Goal: Contribute content

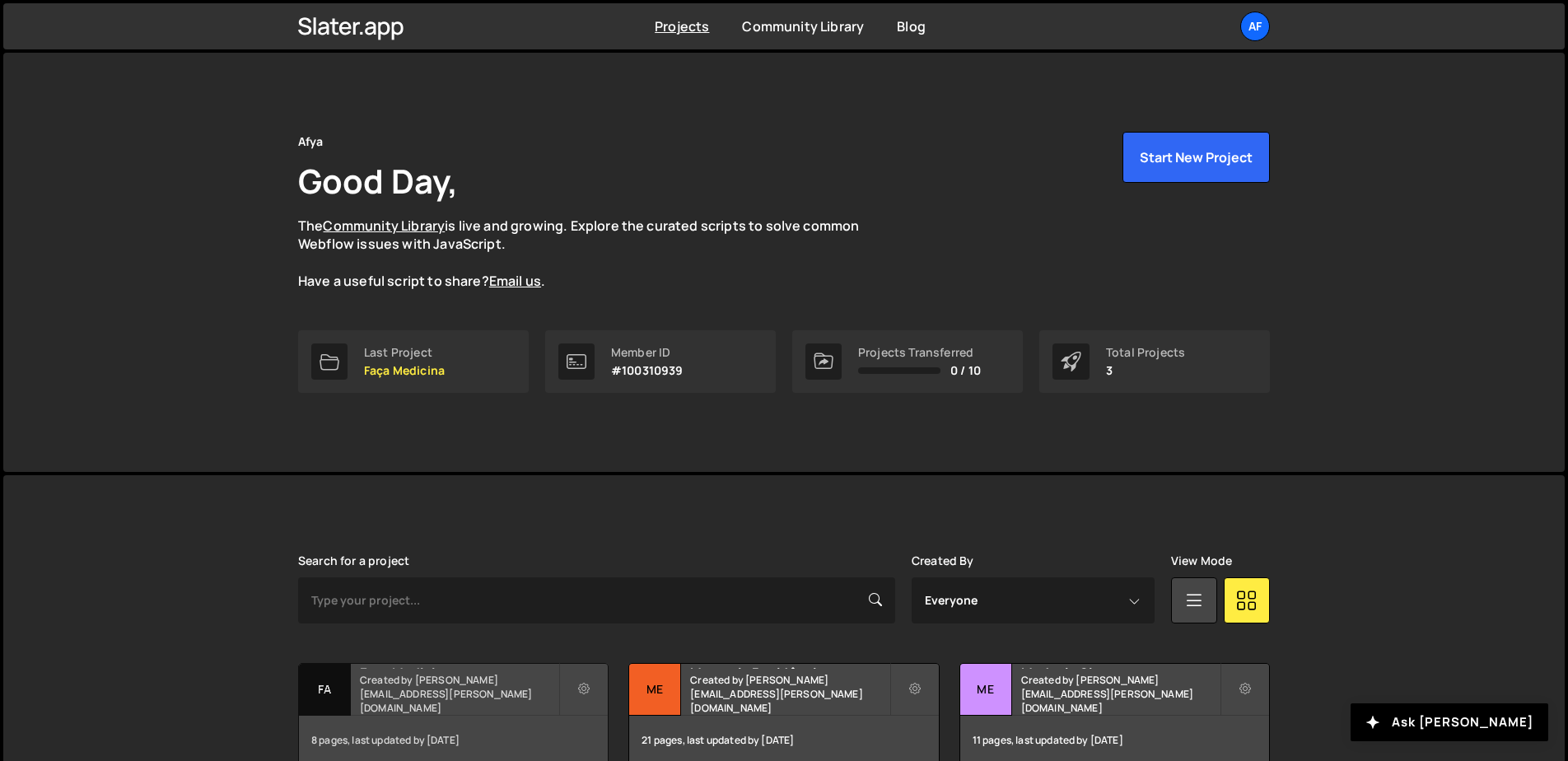
click at [440, 698] on small "Created by [PERSON_NAME][EMAIL_ADDRESS][PERSON_NAME][DOMAIN_NAME]" at bounding box center [459, 694] width 199 height 42
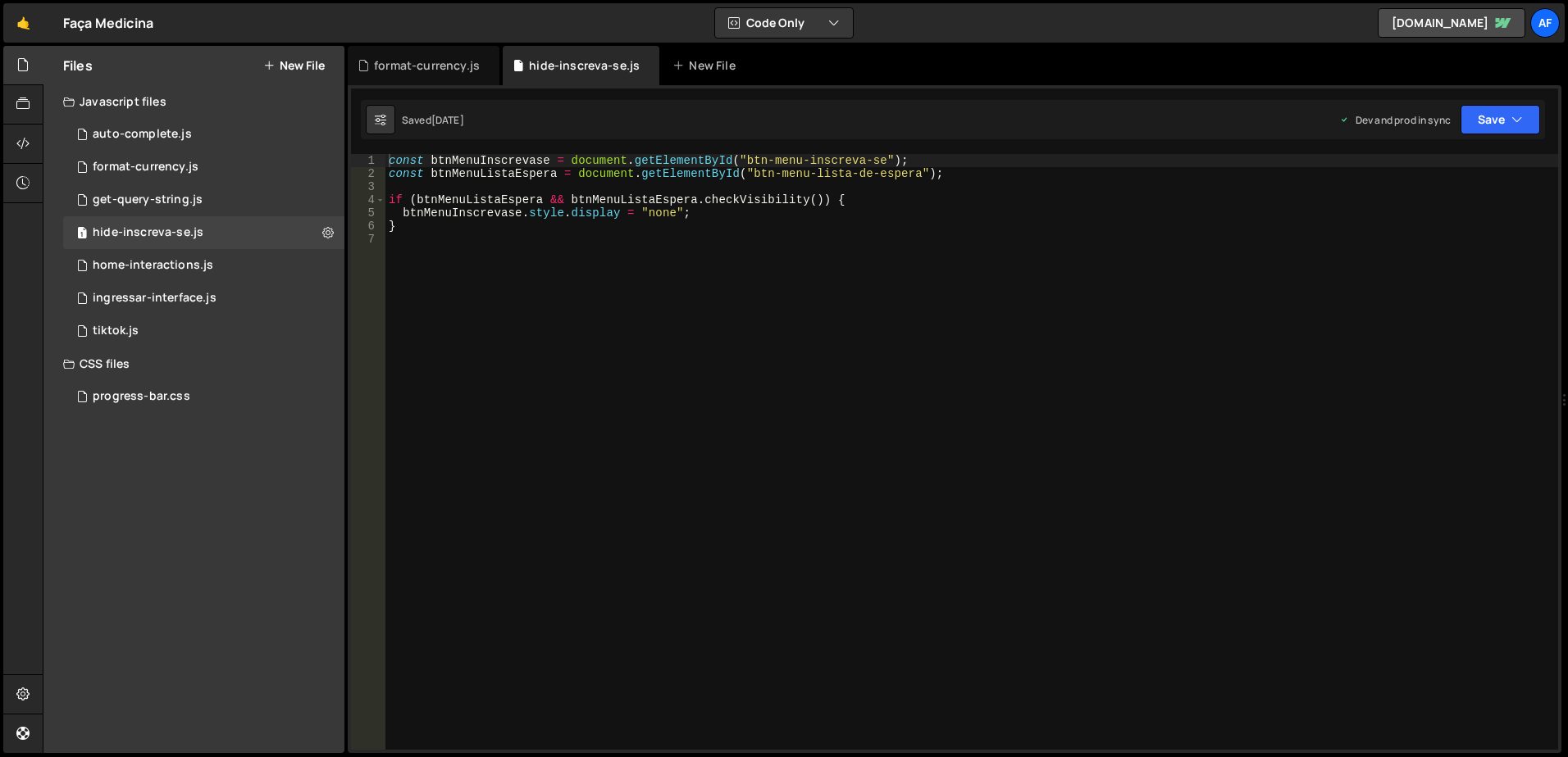
click at [925, 295] on div "const btnMenuInscrevase = document . getElementById ( "btn-menu-inscreva-se" ) …" at bounding box center [971, 465] width 1172 height 622
click at [687, 161] on div "const btnMenuInscrevase = document . getElementById ( "btn-menu-inscreva-se" ) …" at bounding box center [971, 465] width 1172 height 622
drag, startPoint x: 785, startPoint y: 161, endPoint x: 846, endPoint y: 161, distance: 61.0
click at [846, 161] on div "const btnMenuInscrevase = document . getElementById ( "btn-menu-inscreva-se" ) …" at bounding box center [971, 465] width 1172 height 622
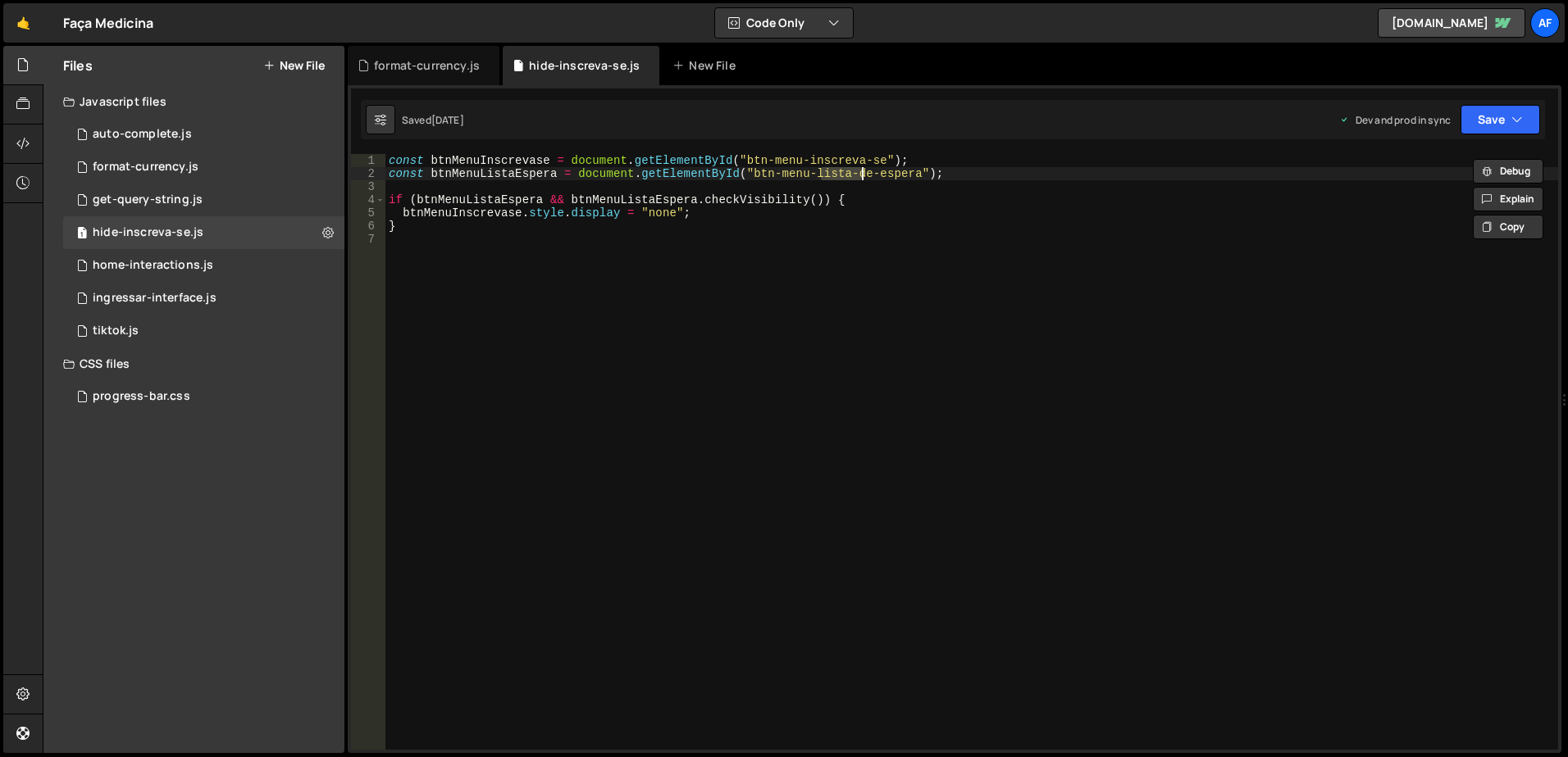
drag, startPoint x: 821, startPoint y: 178, endPoint x: 865, endPoint y: 176, distance: 44.0
click at [865, 176] on div "const btnMenuInscrevase = document . getElementById ( "btn-menu-inscreva-se" ) …" at bounding box center [971, 465] width 1172 height 622
click at [478, 200] on div "const btnMenuInscrevase = document . getElementById ( "btn-menu-inscreva-se" ) …" at bounding box center [971, 465] width 1172 height 622
click at [486, 198] on div "const btnMenuInscrevase = document . getElementById ( "btn-menu-inscreva-se" ) …" at bounding box center [971, 452] width 1172 height 596
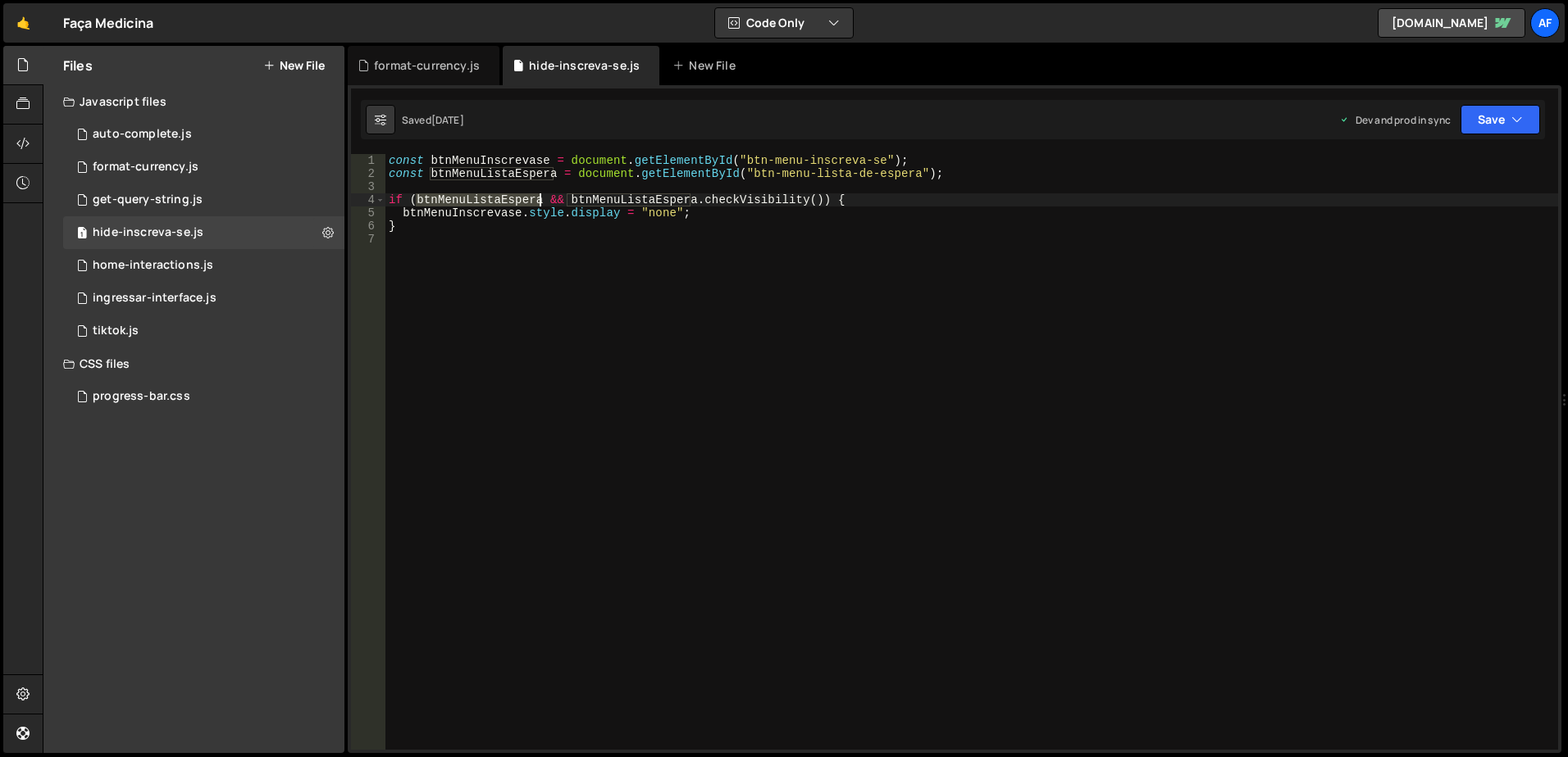
click at [486, 198] on div "const btnMenuInscrevase = document . getElementById ( "btn-menu-inscreva-se" ) …" at bounding box center [971, 465] width 1172 height 622
click at [751, 198] on div "const btnMenuInscrevase = document . getElementById ( "btn-menu-inscreva-se" ) …" at bounding box center [971, 465] width 1172 height 622
drag, startPoint x: 461, startPoint y: 212, endPoint x: 692, endPoint y: 212, distance: 231.0
click at [692, 212] on div "const btnMenuInscrevase = document . getElementById ( "btn-menu-inscreva-se" ) …" at bounding box center [971, 465] width 1172 height 622
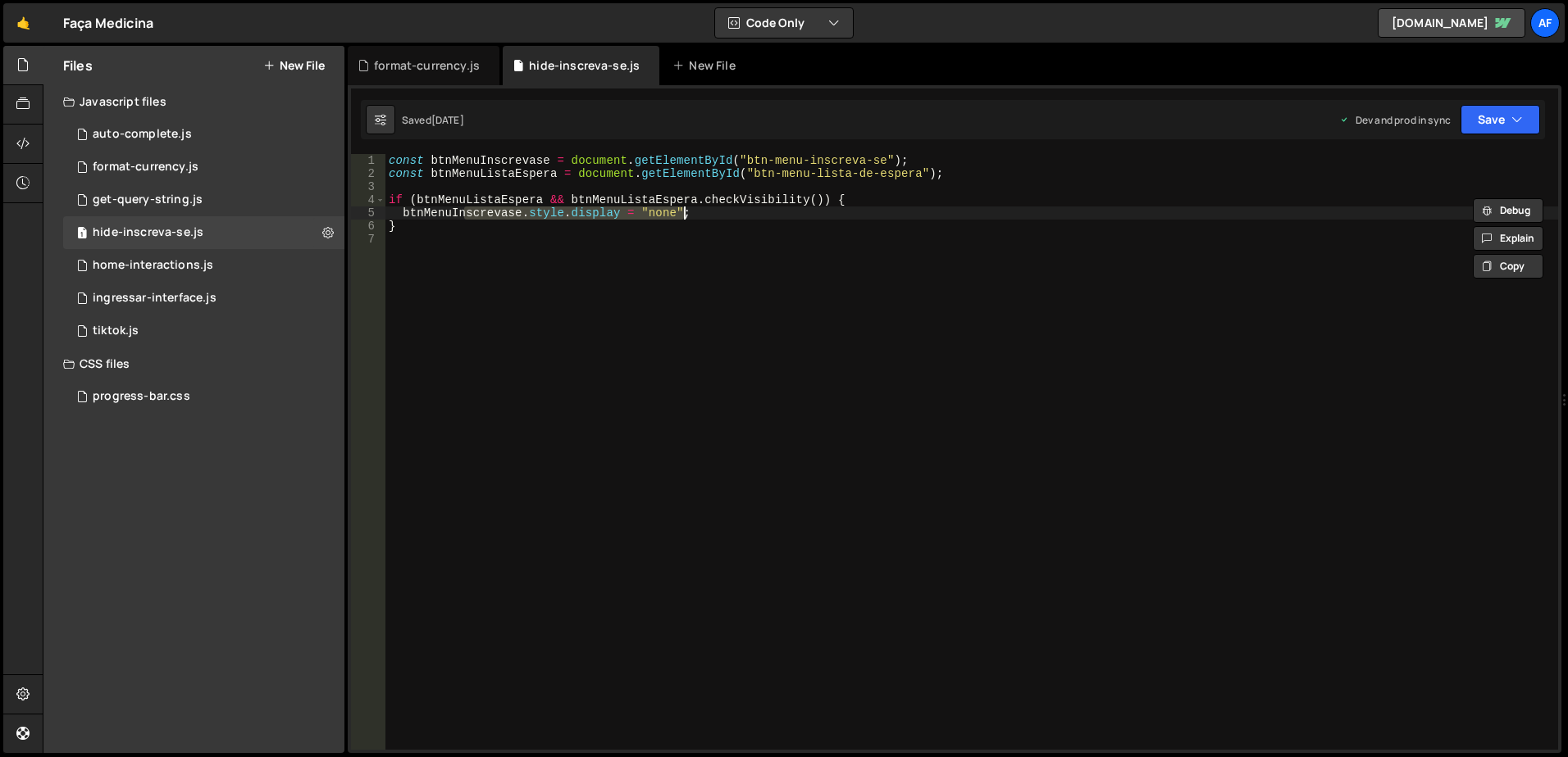
type textarea "btnMenuInscrevase.style.display = "none";"
click at [848, 254] on div "const btnMenuInscrevase = document . getElementById ( "btn-menu-inscreva-se" ) …" at bounding box center [971, 465] width 1172 height 622
